Goal: Task Accomplishment & Management: Use online tool/utility

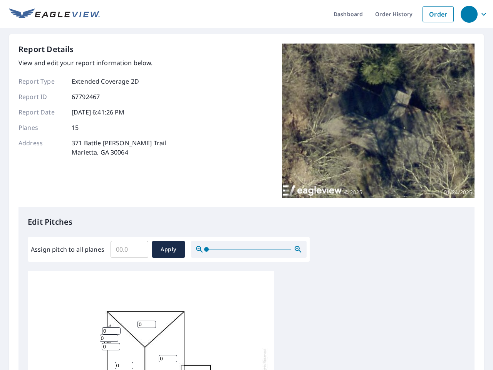
click at [246, 185] on div "Report Details View and edit your report information below. Report Type Extende…" at bounding box center [246, 125] width 456 height 163
click at [469, 14] on div "button" at bounding box center [468, 14] width 17 height 17
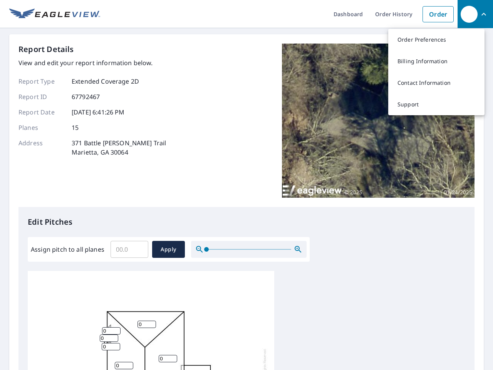
click at [129, 249] on input "Assign pitch to all planes" at bounding box center [129, 249] width 38 height 22
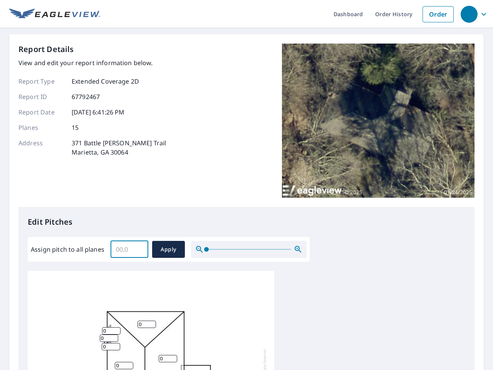
click at [168, 249] on span "Apply" at bounding box center [168, 249] width 20 height 10
click at [298, 249] on icon "button" at bounding box center [297, 248] width 9 height 9
